Goal: Task Accomplishment & Management: Complete application form

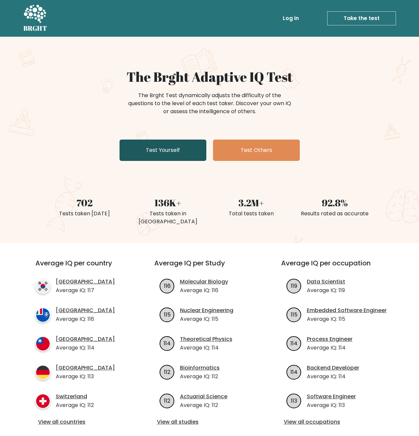
click at [155, 154] on link "Test Yourself" at bounding box center [163, 150] width 87 height 21
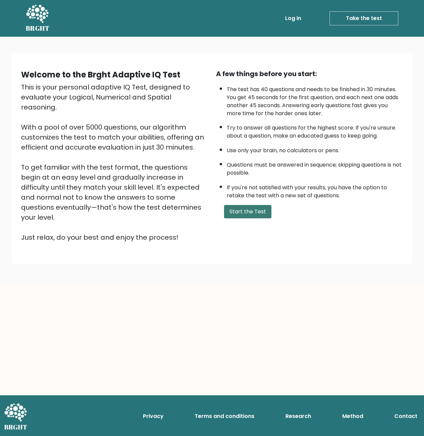
click at [246, 216] on button "Start the Test" at bounding box center [247, 211] width 47 height 13
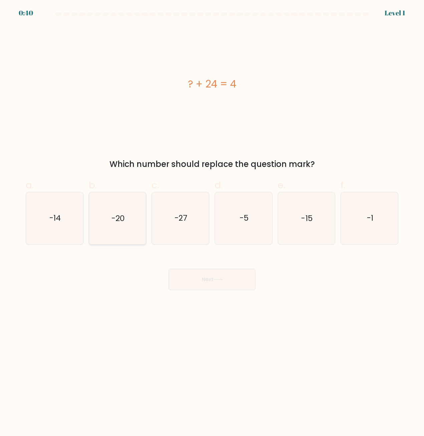
click at [113, 234] on icon "-20" at bounding box center [117, 218] width 52 height 52
click at [212, 222] on input "b. -20" at bounding box center [212, 220] width 0 height 4
radio input "true"
click at [194, 281] on button "Next" at bounding box center [212, 279] width 87 height 21
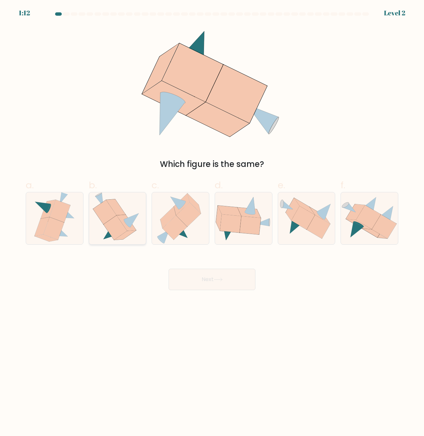
click at [117, 236] on icon at bounding box center [114, 228] width 23 height 24
click at [212, 222] on input "b." at bounding box center [212, 220] width 0 height 4
radio input "true"
click at [192, 281] on button "Next" at bounding box center [212, 279] width 87 height 21
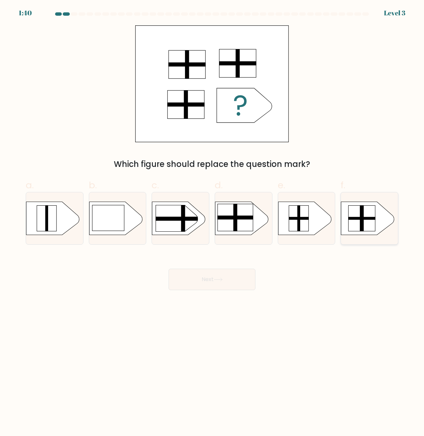
click at [365, 223] on rect at bounding box center [362, 218] width 27 height 26
click at [212, 222] on input "f." at bounding box center [212, 220] width 0 height 4
radio input "true"
click at [210, 284] on button "Next" at bounding box center [212, 279] width 87 height 21
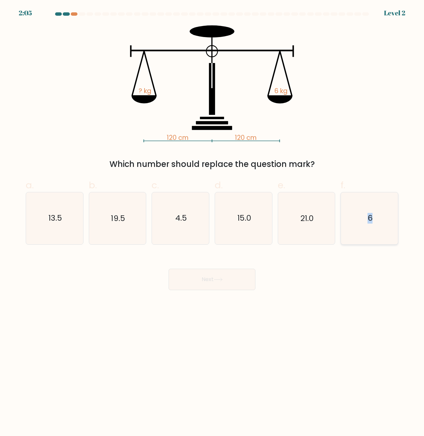
click at [365, 217] on icon "6" at bounding box center [370, 218] width 52 height 52
click at [369, 219] on text "6" at bounding box center [370, 218] width 5 height 11
click at [212, 219] on input "f. 6" at bounding box center [212, 220] width 0 height 4
radio input "true"
click at [198, 283] on button "Next" at bounding box center [212, 279] width 87 height 21
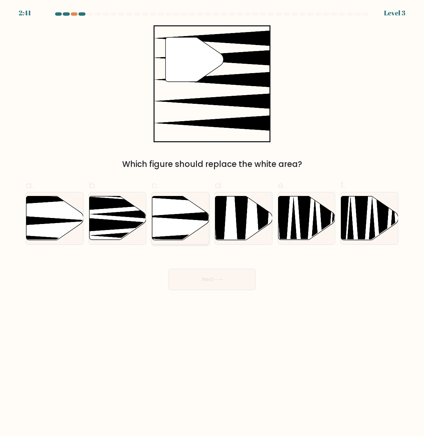
click at [170, 224] on icon at bounding box center [180, 218] width 57 height 44
click at [212, 222] on input "c." at bounding box center [212, 220] width 0 height 4
radio input "true"
click at [212, 275] on button "Next" at bounding box center [212, 279] width 87 height 21
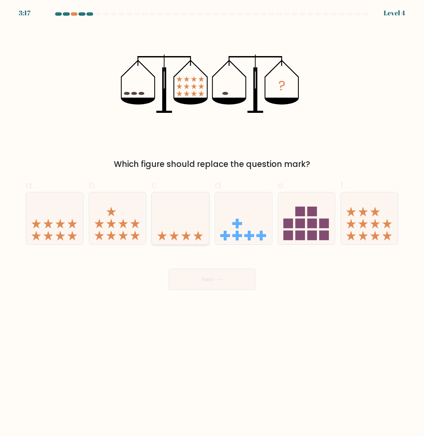
click at [182, 230] on icon at bounding box center [180, 218] width 57 height 47
click at [212, 222] on input "c." at bounding box center [212, 220] width 0 height 4
radio input "true"
click at [206, 284] on button "Next" at bounding box center [212, 279] width 87 height 21
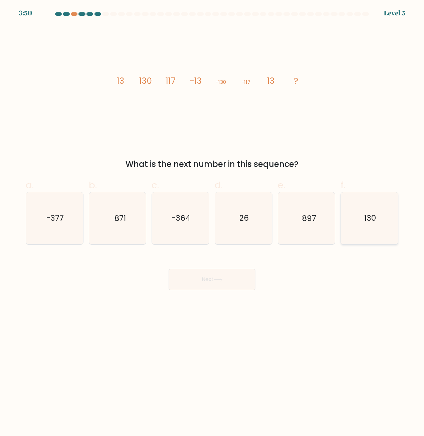
click at [346, 227] on icon "130" at bounding box center [370, 218] width 52 height 52
click at [212, 222] on input "f. 130" at bounding box center [212, 220] width 0 height 4
radio input "true"
click at [200, 279] on button "Next" at bounding box center [212, 279] width 87 height 21
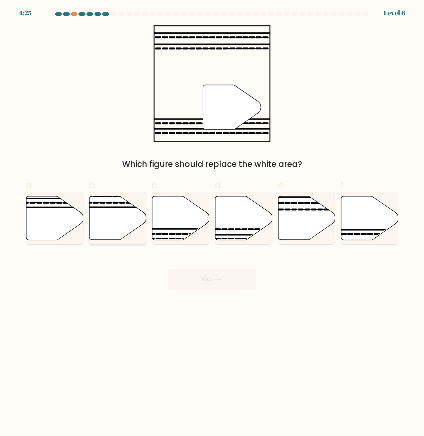
click at [117, 235] on icon at bounding box center [117, 218] width 57 height 44
click at [212, 222] on input "b." at bounding box center [212, 220] width 0 height 4
radio input "true"
click at [112, 230] on icon at bounding box center [117, 218] width 56 height 43
click at [212, 222] on input "b." at bounding box center [212, 220] width 0 height 4
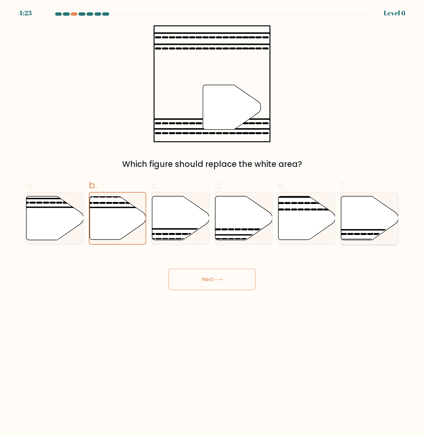
click at [365, 231] on icon at bounding box center [369, 218] width 57 height 44
click at [212, 222] on input "f." at bounding box center [212, 220] width 0 height 4
radio input "true"
click at [220, 281] on button "Next" at bounding box center [212, 279] width 87 height 21
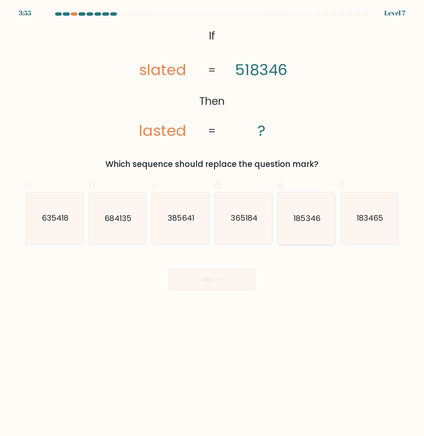
click at [309, 233] on icon "185346" at bounding box center [306, 218] width 52 height 52
click at [212, 222] on input "e. 185346" at bounding box center [212, 220] width 0 height 4
radio input "true"
click at [218, 282] on button "Next" at bounding box center [212, 279] width 87 height 21
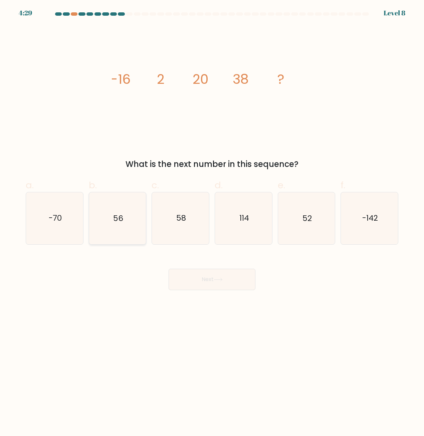
click at [111, 241] on icon "56" at bounding box center [117, 218] width 52 height 52
click at [212, 222] on input "b. 56" at bounding box center [212, 220] width 0 height 4
radio input "true"
click at [203, 278] on button "Next" at bounding box center [212, 279] width 87 height 21
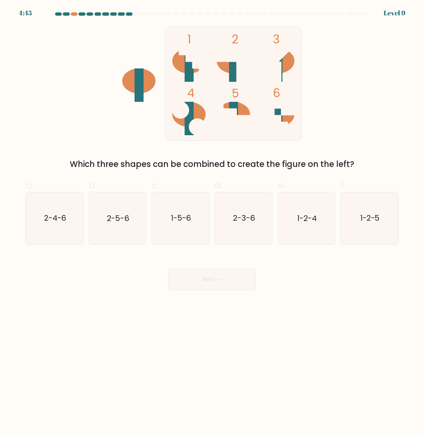
drag, startPoint x: 184, startPoint y: 231, endPoint x: 187, endPoint y: 253, distance: 22.5
click at [183, 233] on icon "1-5-6" at bounding box center [181, 218] width 52 height 52
click at [212, 222] on input "c. 1-5-6" at bounding box center [212, 220] width 0 height 4
radio input "true"
click at [190, 292] on body "4:45 Level 9" at bounding box center [212, 218] width 424 height 436
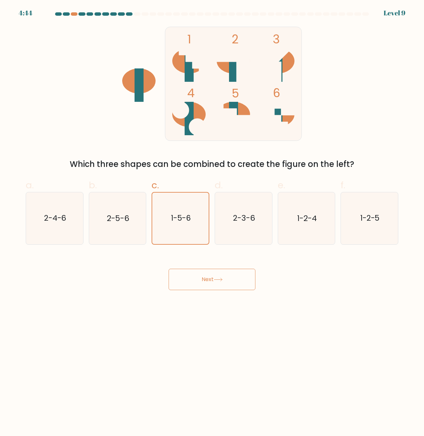
click at [196, 286] on button "Next" at bounding box center [212, 279] width 87 height 21
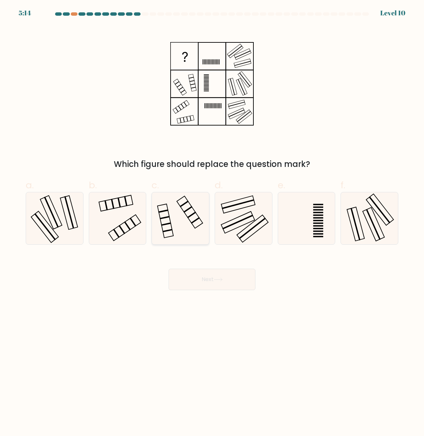
click at [167, 217] on rect at bounding box center [165, 217] width 10 height 3
click at [212, 218] on input "c." at bounding box center [212, 220] width 0 height 4
radio input "true"
click at [135, 229] on icon at bounding box center [117, 218] width 52 height 52
click at [212, 222] on input "b." at bounding box center [212, 220] width 0 height 4
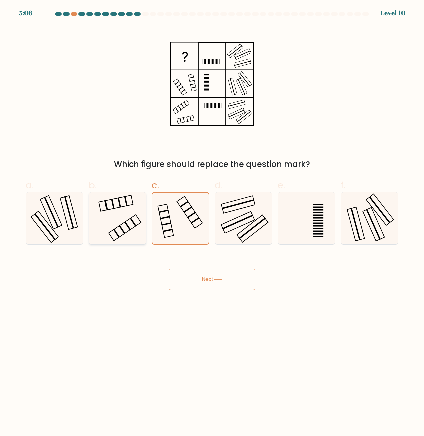
radio input "true"
click at [232, 281] on button "Next" at bounding box center [212, 279] width 87 height 21
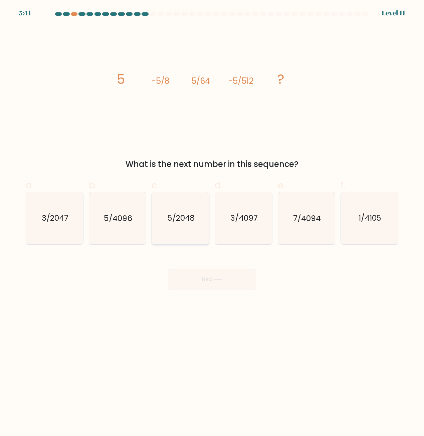
click at [175, 232] on icon "5/2048" at bounding box center [181, 218] width 52 height 52
click at [212, 222] on input "c. 5/2048" at bounding box center [212, 220] width 0 height 4
radio input "true"
click at [194, 284] on button "Next" at bounding box center [212, 279] width 87 height 21
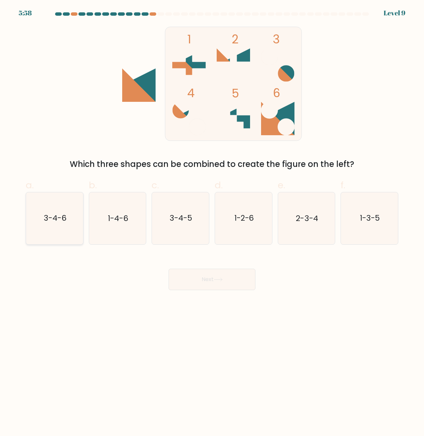
click at [46, 230] on icon "3-4-6" at bounding box center [55, 218] width 52 height 52
click at [212, 222] on input "a. 3-4-6" at bounding box center [212, 220] width 0 height 4
radio input "true"
click at [238, 287] on button "Next" at bounding box center [212, 279] width 87 height 21
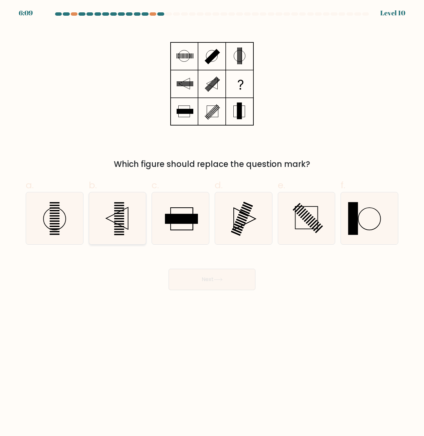
click at [120, 221] on rect at bounding box center [119, 221] width 10 height 1
click at [212, 221] on input "b." at bounding box center [212, 220] width 0 height 4
radio input "true"
click at [209, 276] on button "Next" at bounding box center [212, 279] width 87 height 21
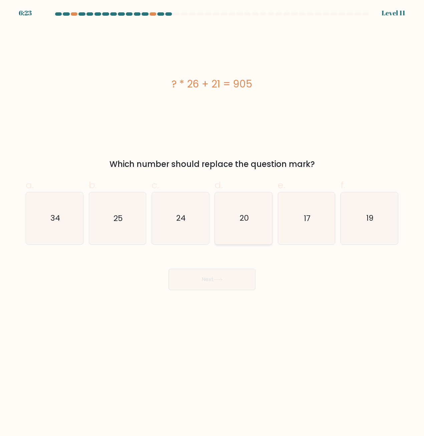
click at [246, 233] on icon "20" at bounding box center [244, 218] width 52 height 52
click at [212, 222] on input "d. 20" at bounding box center [212, 220] width 0 height 4
radio input "true"
click at [212, 277] on button "Next" at bounding box center [212, 279] width 87 height 21
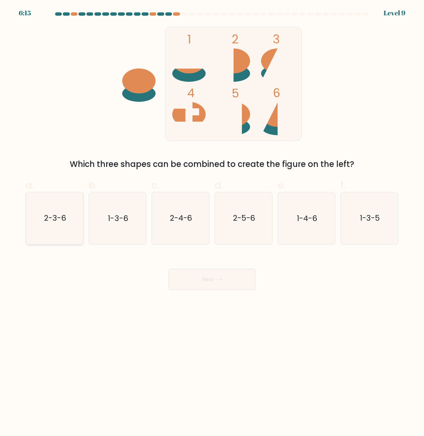
click at [53, 216] on text "2-3-6" at bounding box center [55, 218] width 22 height 11
click at [212, 218] on input "a. 2-3-6" at bounding box center [212, 220] width 0 height 4
radio input "true"
click at [217, 288] on button "Next" at bounding box center [212, 279] width 87 height 21
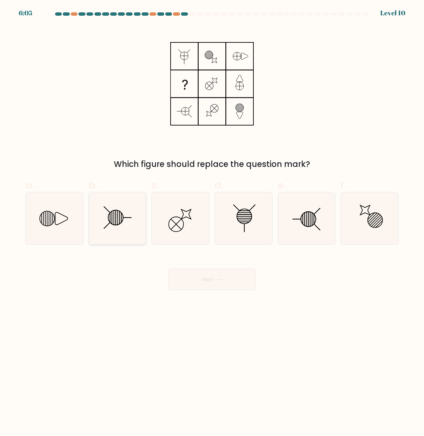
click at [101, 211] on icon at bounding box center [117, 218] width 52 height 52
click at [212, 218] on input "b." at bounding box center [212, 220] width 0 height 4
radio input "true"
click at [209, 281] on button "Next" at bounding box center [212, 279] width 87 height 21
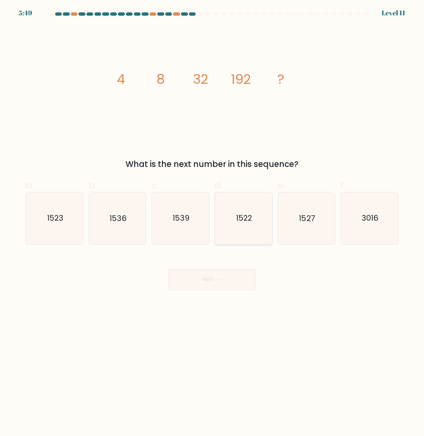
click at [256, 214] on icon "1522" at bounding box center [244, 218] width 52 height 52
click at [212, 218] on input "d. 1522" at bounding box center [212, 220] width 0 height 4
radio input "true"
click at [238, 274] on button "Next" at bounding box center [212, 279] width 87 height 21
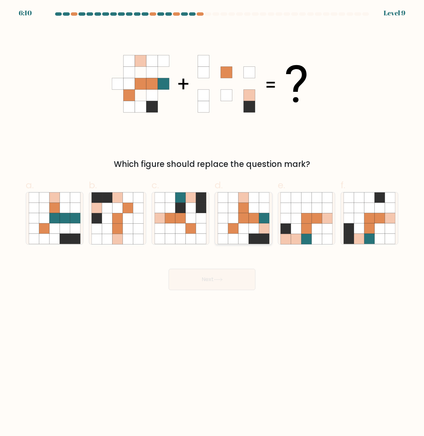
click at [251, 237] on icon at bounding box center [254, 239] width 10 height 10
click at [212, 222] on input "d." at bounding box center [212, 220] width 0 height 4
radio input "true"
click at [207, 276] on button "Next" at bounding box center [212, 279] width 87 height 21
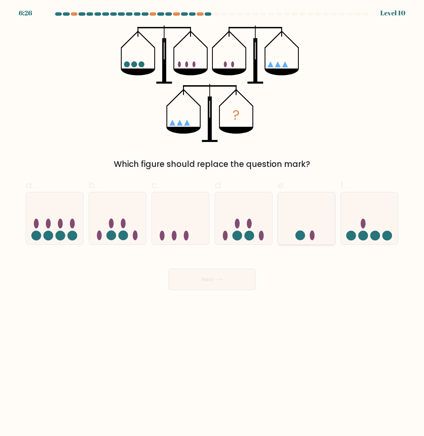
click at [295, 222] on icon at bounding box center [306, 218] width 57 height 47
click at [212, 222] on input "e." at bounding box center [212, 220] width 0 height 4
radio input "true"
click at [205, 280] on button "Next" at bounding box center [212, 279] width 87 height 21
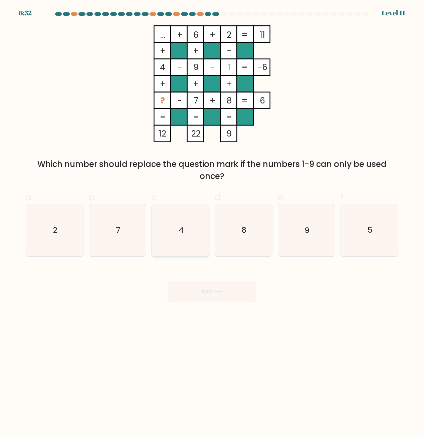
click at [170, 220] on icon "4" at bounding box center [181, 230] width 52 height 52
click at [212, 220] on input "c. 4" at bounding box center [212, 220] width 0 height 4
radio input "true"
click at [205, 286] on button "Next" at bounding box center [212, 291] width 87 height 21
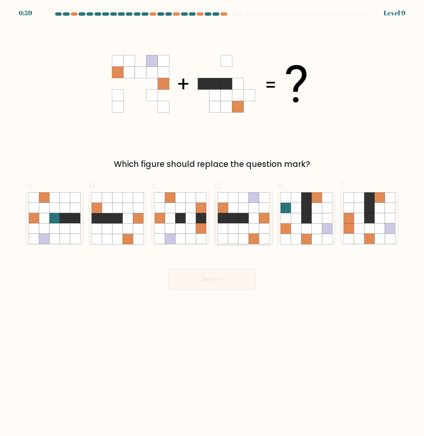
click at [242, 213] on icon at bounding box center [243, 208] width 10 height 10
click at [212, 218] on input "d." at bounding box center [212, 220] width 0 height 4
radio input "true"
drag, startPoint x: 192, startPoint y: 294, endPoint x: 196, endPoint y: 285, distance: 10.2
click at [192, 291] on body "6:54 Level 9" at bounding box center [212, 218] width 424 height 436
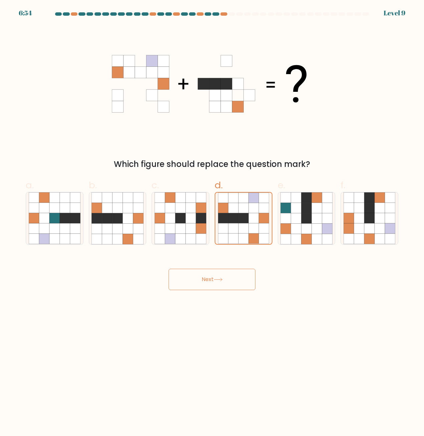
click at [196, 284] on button "Next" at bounding box center [212, 279] width 87 height 21
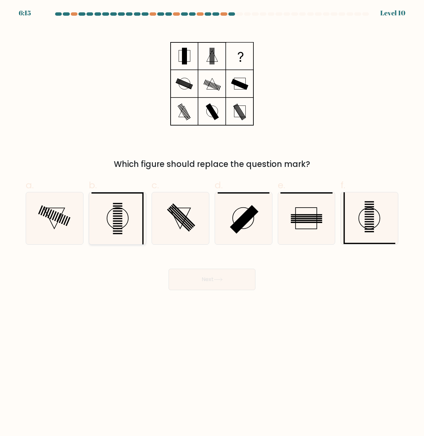
click at [128, 211] on icon at bounding box center [117, 218] width 52 height 52
click at [212, 218] on input "b." at bounding box center [212, 220] width 0 height 4
radio input "true"
click at [205, 283] on button "Next" at bounding box center [212, 279] width 87 height 21
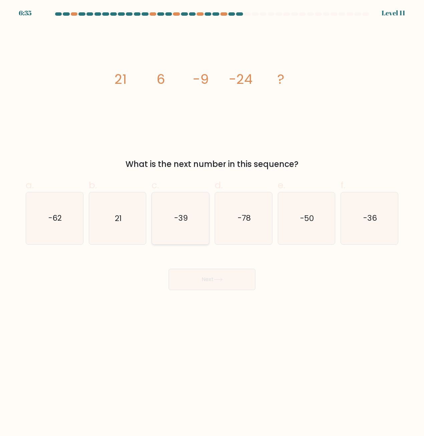
click at [184, 224] on icon "-39" at bounding box center [181, 218] width 52 height 52
click at [212, 222] on input "c. -39" at bounding box center [212, 220] width 0 height 4
radio input "true"
click at [186, 286] on button "Next" at bounding box center [212, 279] width 87 height 21
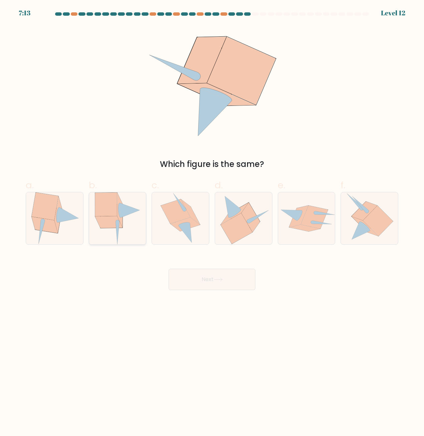
click at [125, 232] on icon at bounding box center [117, 218] width 45 height 52
click at [212, 222] on input "b." at bounding box center [212, 220] width 0 height 4
radio input "true"
click at [217, 285] on button "Next" at bounding box center [212, 279] width 87 height 21
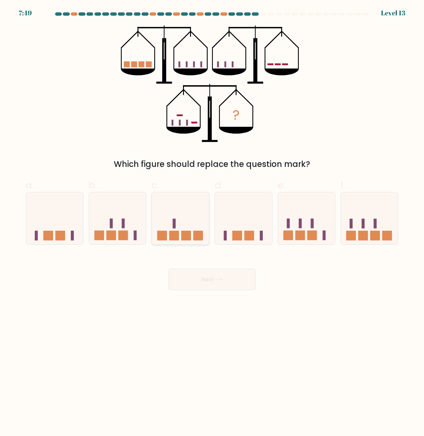
click at [185, 225] on icon at bounding box center [180, 218] width 57 height 47
click at [212, 222] on input "c." at bounding box center [212, 220] width 0 height 4
radio input "true"
click at [220, 285] on button "Next" at bounding box center [212, 279] width 87 height 21
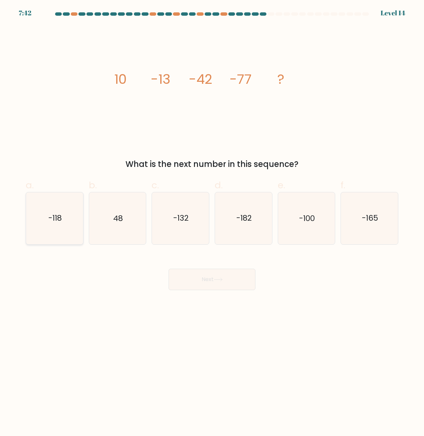
click at [59, 206] on icon "-118" at bounding box center [55, 218] width 52 height 52
click at [212, 218] on input "a. -118" at bounding box center [212, 220] width 0 height 4
radio input "true"
click at [246, 280] on button "Next" at bounding box center [212, 279] width 87 height 21
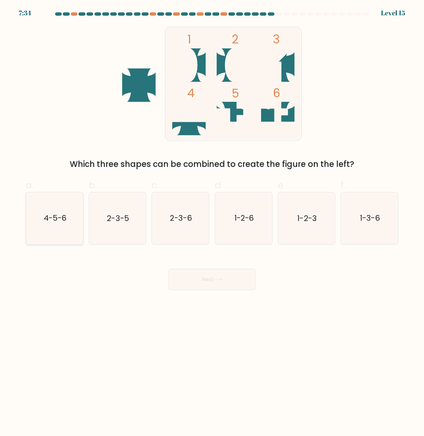
click at [49, 227] on icon "4-5-6" at bounding box center [55, 218] width 52 height 52
click at [212, 222] on input "a. 4-5-6" at bounding box center [212, 220] width 0 height 4
radio input "true"
click at [183, 280] on button "Next" at bounding box center [212, 279] width 87 height 21
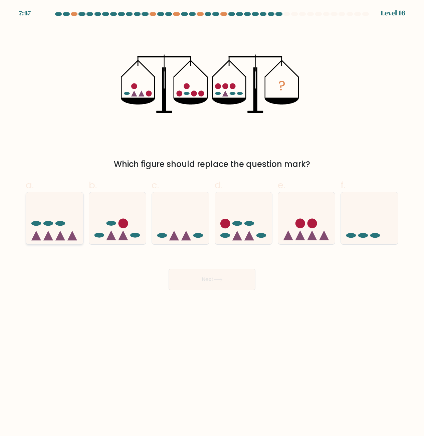
click at [54, 239] on icon at bounding box center [54, 218] width 57 height 47
click at [212, 222] on input "a." at bounding box center [212, 220] width 0 height 4
radio input "true"
click at [215, 284] on button "Next" at bounding box center [212, 279] width 87 height 21
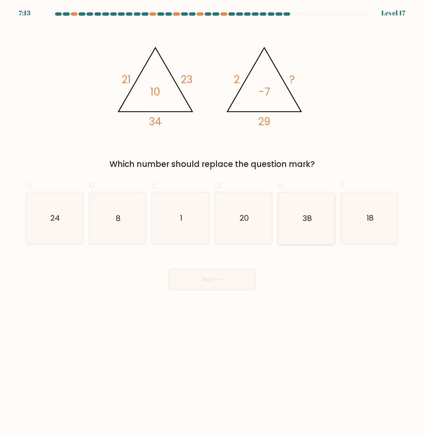
click at [287, 197] on icon "38" at bounding box center [306, 218] width 52 height 52
click at [212, 218] on input "e. 38" at bounding box center [212, 220] width 0 height 4
radio input "true"
click at [229, 280] on button "Next" at bounding box center [212, 279] width 87 height 21
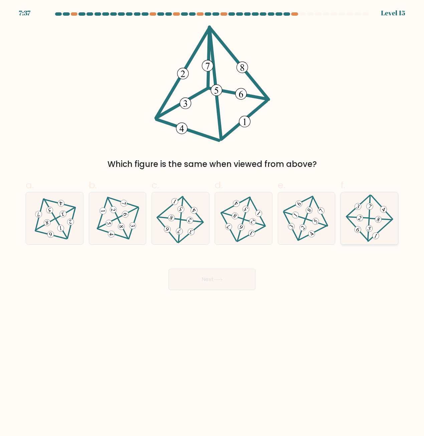
click at [374, 223] on icon at bounding box center [369, 218] width 42 height 41
click at [212, 222] on input "f." at bounding box center [212, 220] width 0 height 4
radio input "true"
click at [240, 283] on button "Next" at bounding box center [212, 279] width 87 height 21
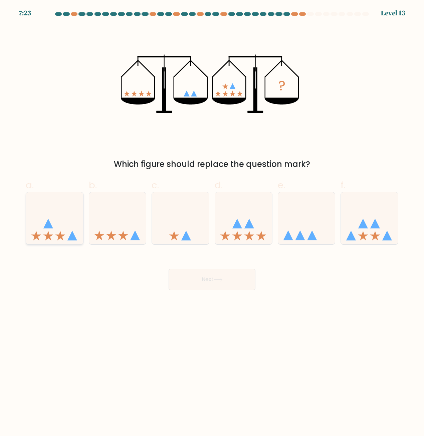
click at [55, 235] on icon at bounding box center [54, 218] width 57 height 47
click at [212, 222] on input "a." at bounding box center [212, 220] width 0 height 4
radio input "true"
click at [184, 284] on button "Next" at bounding box center [212, 279] width 87 height 21
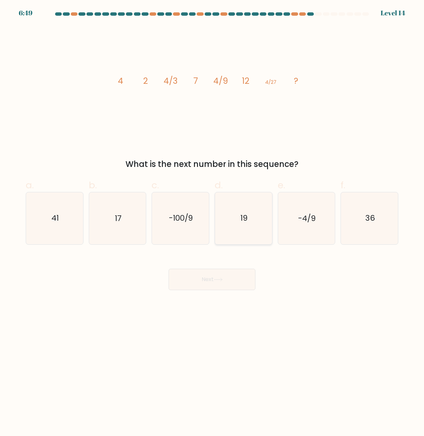
click at [223, 232] on icon "19" at bounding box center [244, 218] width 52 height 52
click at [212, 222] on input "d. 19" at bounding box center [212, 220] width 0 height 4
radio input "true"
click at [214, 277] on button "Next" at bounding box center [212, 279] width 87 height 21
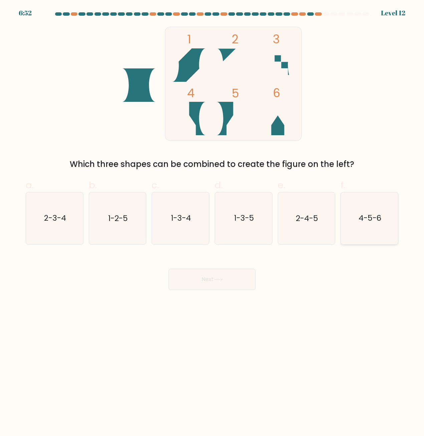
click at [357, 219] on icon "4-5-6" at bounding box center [370, 218] width 52 height 52
click at [212, 219] on input "f. 4-5-6" at bounding box center [212, 220] width 0 height 4
radio input "true"
click at [193, 284] on button "Next" at bounding box center [212, 279] width 87 height 21
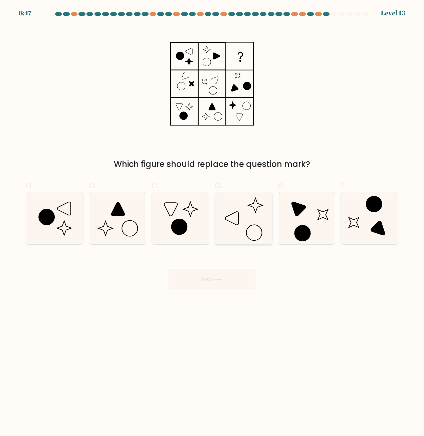
click at [229, 233] on icon at bounding box center [244, 218] width 52 height 52
click at [212, 222] on input "d." at bounding box center [212, 220] width 0 height 4
radio input "true"
click at [193, 287] on button "Next" at bounding box center [212, 279] width 87 height 21
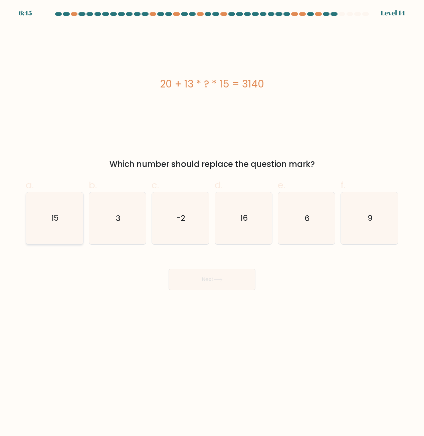
click at [40, 220] on icon "15" at bounding box center [55, 218] width 52 height 52
click at [212, 220] on input "a. 15" at bounding box center [212, 220] width 0 height 4
radio input "true"
click at [214, 284] on button "Next" at bounding box center [212, 279] width 87 height 21
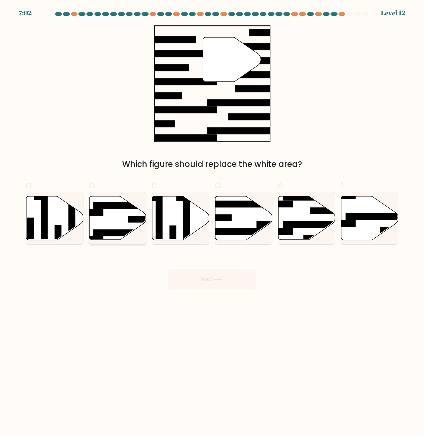
click at [107, 220] on icon at bounding box center [117, 218] width 57 height 44
click at [212, 220] on input "b." at bounding box center [212, 220] width 0 height 4
radio input "true"
click at [219, 278] on icon at bounding box center [218, 280] width 9 height 4
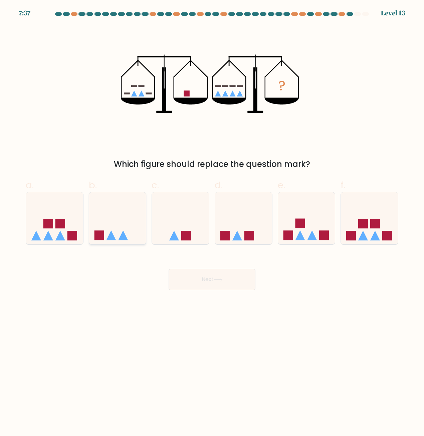
click at [97, 198] on icon at bounding box center [117, 218] width 57 height 47
click at [212, 218] on input "b." at bounding box center [212, 220] width 0 height 4
radio input "true"
click at [208, 282] on button "Next" at bounding box center [212, 279] width 87 height 21
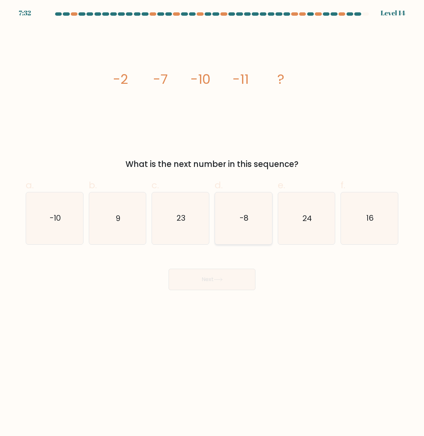
click at [231, 217] on icon "-8" at bounding box center [244, 218] width 52 height 52
click at [212, 218] on input "d. -8" at bounding box center [212, 220] width 0 height 4
radio input "true"
click at [201, 282] on button "Next" at bounding box center [212, 279] width 87 height 21
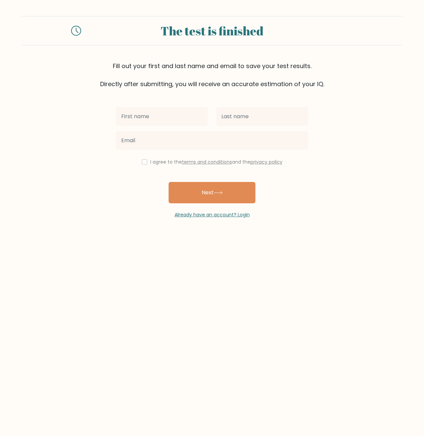
click at [162, 161] on label "I agree to the terms and conditions and the privacy policy" at bounding box center [216, 162] width 132 height 7
click at [144, 166] on div "I agree to the terms and conditions and the privacy policy Next Already have an…" at bounding box center [212, 153] width 200 height 130
click at [144, 164] on input "checkbox" at bounding box center [144, 161] width 5 height 5
checkbox input "true"
click at [157, 101] on div "I agree to the terms and conditions and the privacy policy Next Already have an…" at bounding box center [212, 153] width 200 height 130
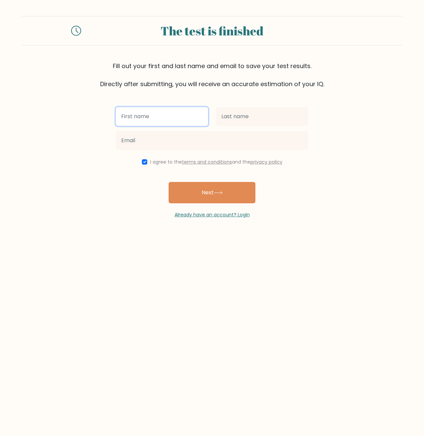
click at [161, 117] on input "text" at bounding box center [162, 116] width 92 height 19
type input "codey"
type input "taghizadeh"
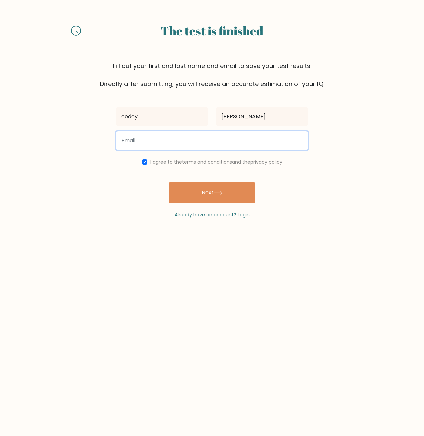
click at [151, 143] on input "email" at bounding box center [212, 140] width 192 height 19
type input "keramatag@gmail.com"
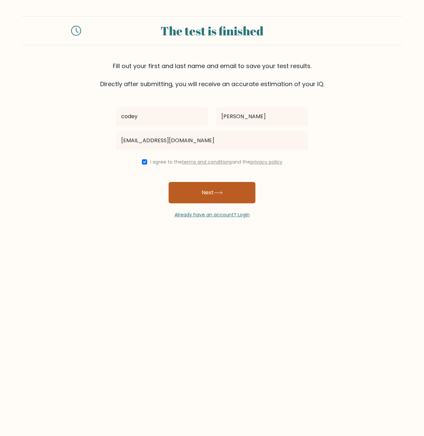
click at [206, 196] on button "Next" at bounding box center [212, 192] width 87 height 21
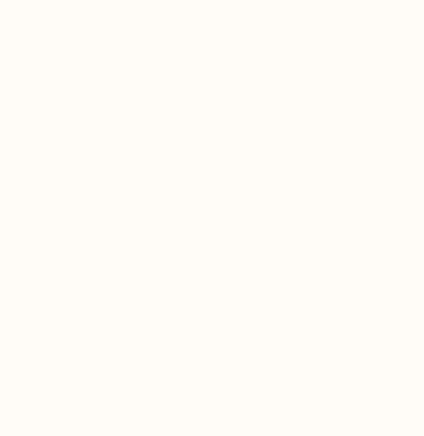
select select "US"
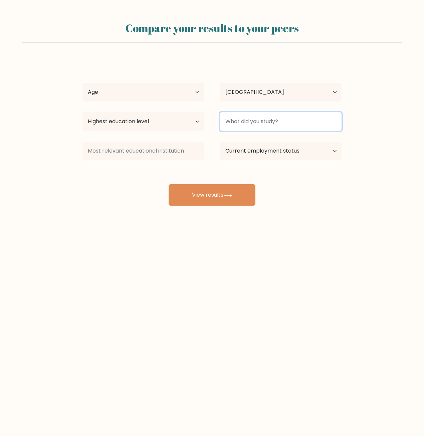
click at [270, 127] on input at bounding box center [281, 121] width 122 height 19
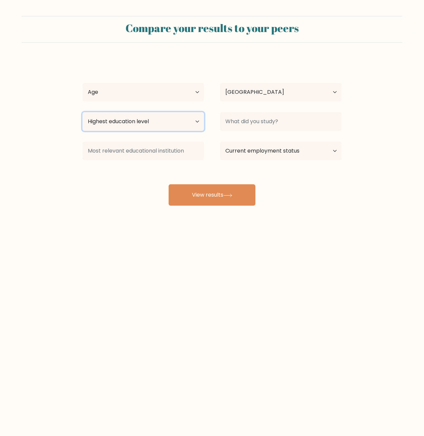
click at [200, 126] on select "Highest education level No schooling Primary Lower Secondary Upper Secondary Oc…" at bounding box center [143, 121] width 122 height 19
select select "primary"
click at [82, 112] on select "Highest education level No schooling Primary Lower Secondary Upper Secondary Oc…" at bounding box center [143, 121] width 122 height 19
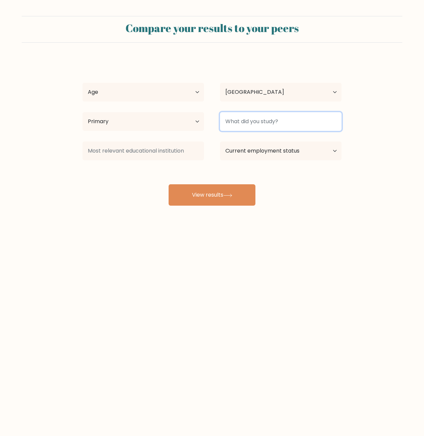
click at [258, 116] on input at bounding box center [281, 121] width 122 height 19
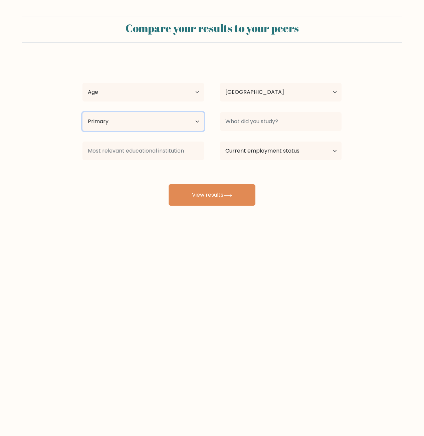
click at [198, 124] on select "Highest education level No schooling Primary Lower Secondary Upper Secondary Oc…" at bounding box center [143, 121] width 122 height 19
click at [82, 112] on select "Highest education level No schooling Primary Lower Secondary Upper Secondary Oc…" at bounding box center [143, 121] width 122 height 19
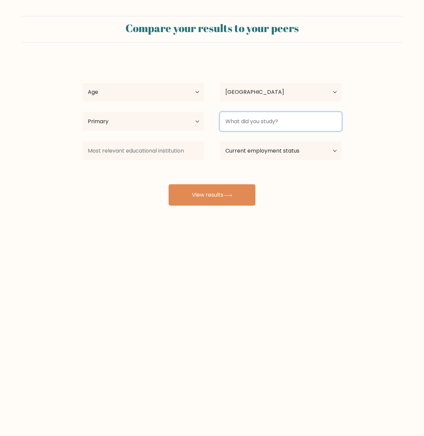
click at [250, 120] on input at bounding box center [281, 121] width 122 height 19
type input "basic"
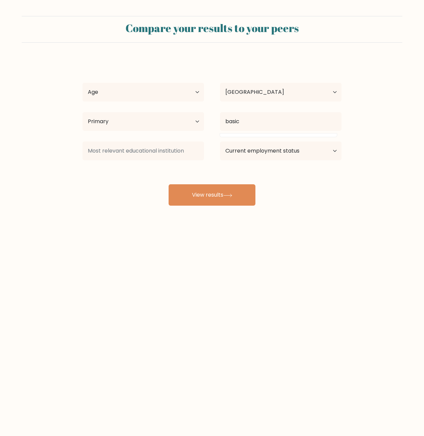
drag, startPoint x: 424, startPoint y: 252, endPoint x: 359, endPoint y: 188, distance: 91.4
click at [423, 252] on div "Compare your results to your peers [PERSON_NAME] Age Under [DEMOGRAPHIC_DATA] […" at bounding box center [212, 126] width 424 height 253
click at [303, 157] on select "Current employment status Employed Student Retired Other / prefer not to answer" at bounding box center [281, 151] width 122 height 19
select select "employed"
click at [220, 142] on select "Current employment status Employed Student Retired Other / prefer not to answer" at bounding box center [281, 151] width 122 height 19
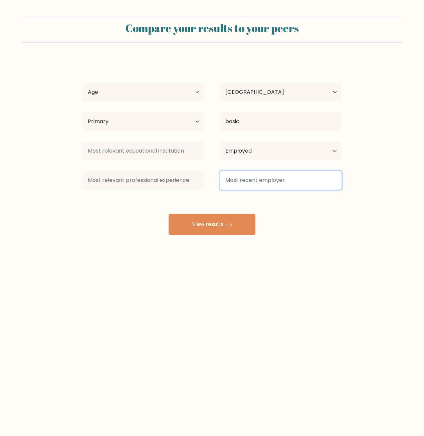
drag, startPoint x: 231, startPoint y: 186, endPoint x: 235, endPoint y: 183, distance: 4.7
click at [233, 185] on input at bounding box center [281, 180] width 122 height 19
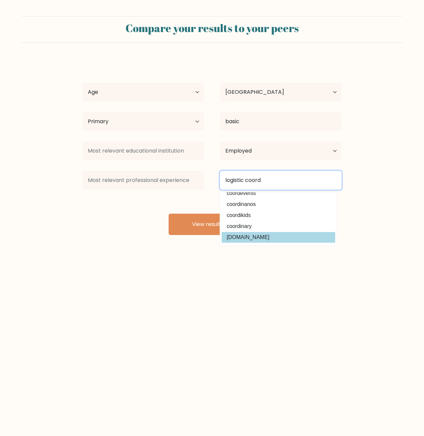
scroll to position [27, 0]
type input "logistic coordination"
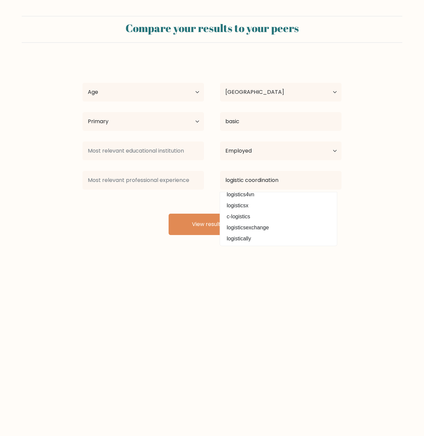
click at [215, 300] on body "Compare your results to your peers codey taghizadeh Age Under 18 years old 18-2…" at bounding box center [212, 218] width 424 height 436
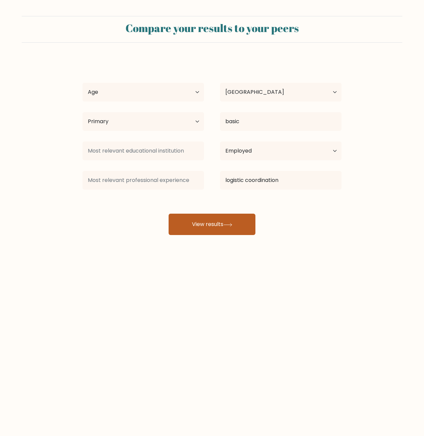
click at [194, 220] on button "View results" at bounding box center [212, 224] width 87 height 21
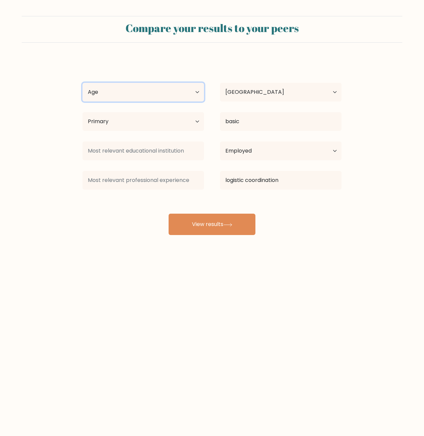
click at [140, 89] on select "Age Under 18 years old 18-24 years old 25-34 years old 35-44 years old 45-54 ye…" at bounding box center [143, 92] width 122 height 19
select select "18_24"
click at [82, 83] on select "Age Under 18 years old 18-24 years old 25-34 years old 35-44 years old 45-54 ye…" at bounding box center [143, 92] width 122 height 19
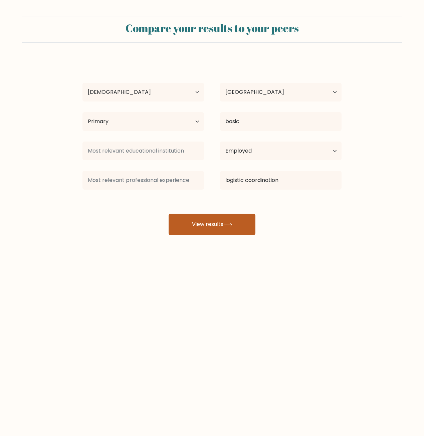
click at [199, 224] on button "View results" at bounding box center [212, 224] width 87 height 21
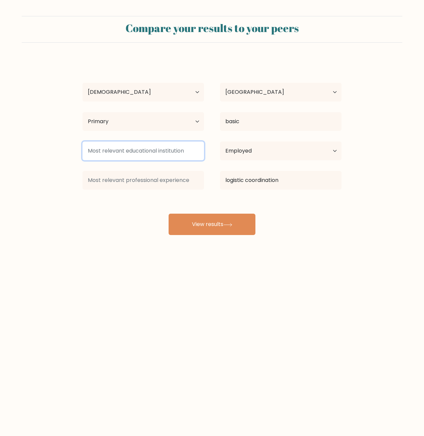
click at [136, 142] on input at bounding box center [143, 151] width 122 height 19
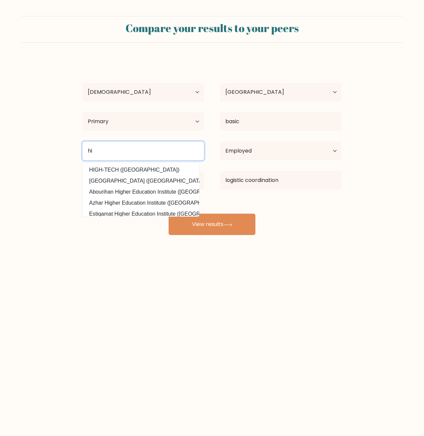
type input "h"
type input "g"
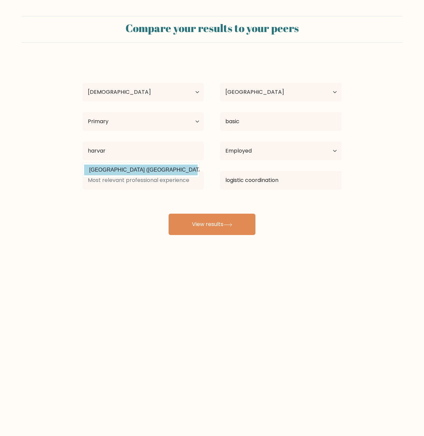
click at [126, 170] on option "Harvard University (United States)" at bounding box center [140, 170] width 113 height 11
type input "[GEOGRAPHIC_DATA]"
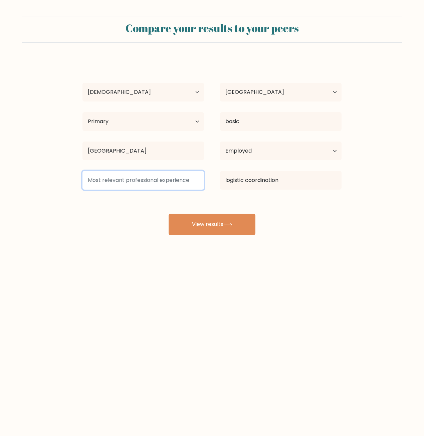
click at [126, 175] on input at bounding box center [143, 180] width 122 height 19
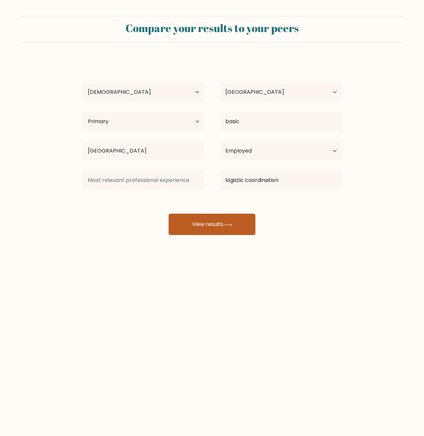
click at [192, 219] on button "View results" at bounding box center [212, 224] width 87 height 21
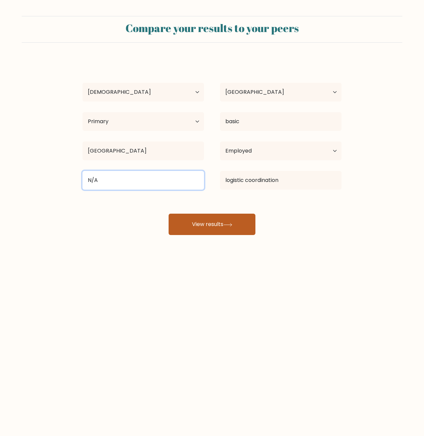
type input "N/A"
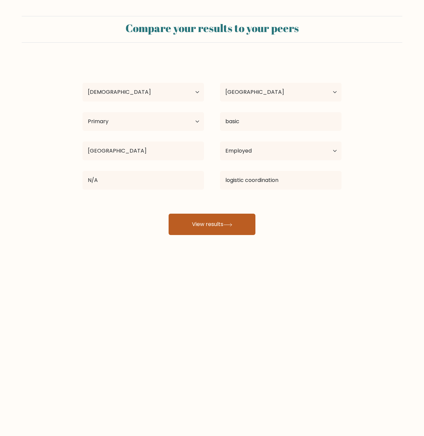
click at [185, 229] on button "View results" at bounding box center [212, 224] width 87 height 21
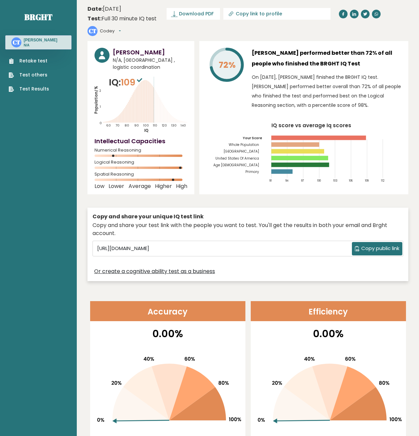
drag, startPoint x: 253, startPoint y: 387, endPoint x: 277, endPoint y: 195, distance: 193.9
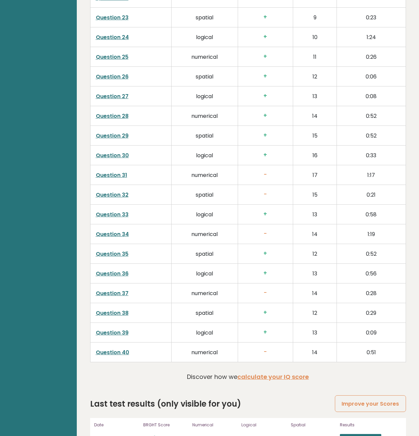
scroll to position [1518, 0]
